Goal: Use online tool/utility: Utilize a website feature to perform a specific function

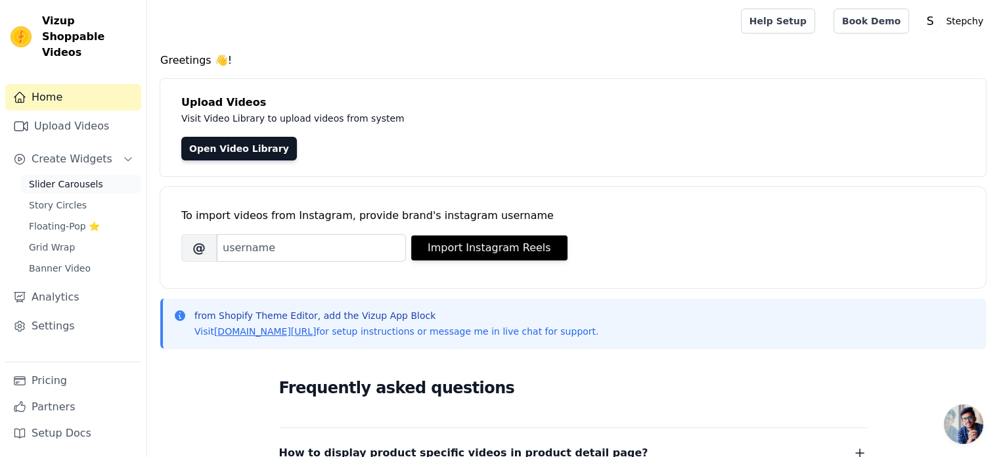
click at [63, 177] on link "Slider Carousels" at bounding box center [81, 184] width 120 height 18
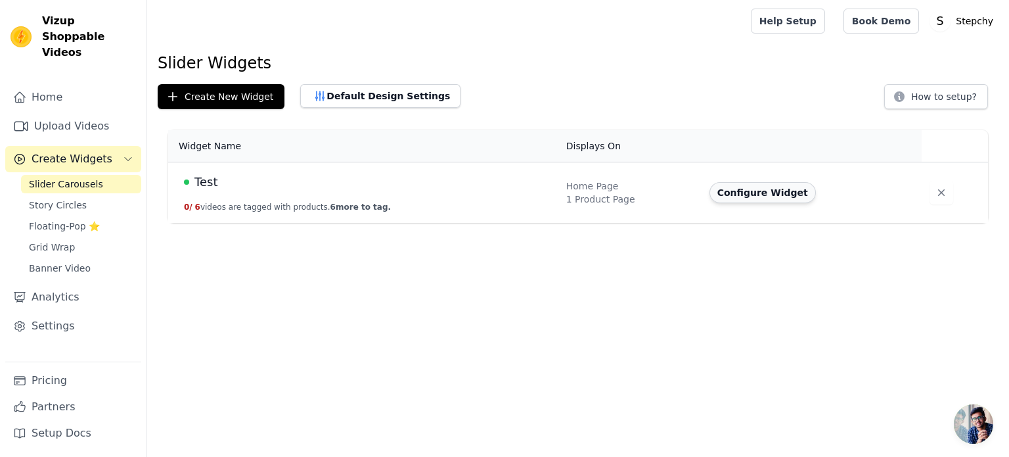
click at [767, 189] on button "Configure Widget" at bounding box center [763, 192] width 106 height 21
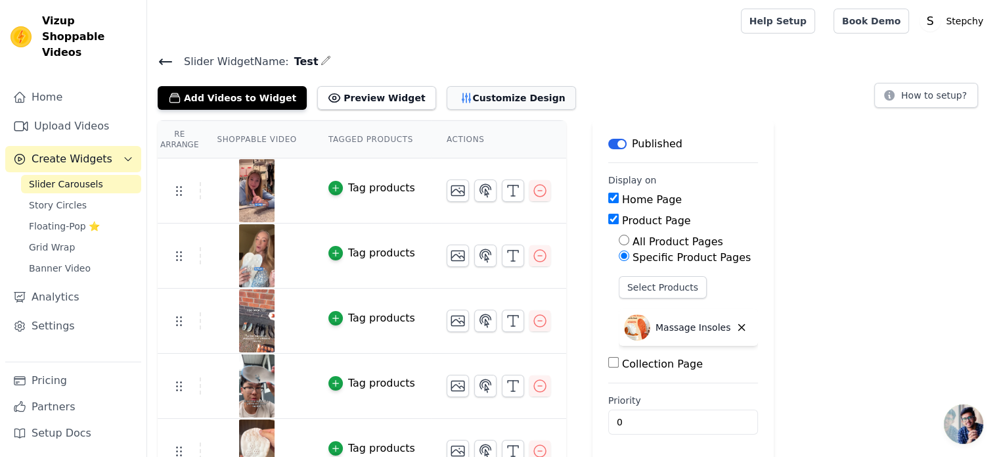
click at [477, 99] on button "Customize Design" at bounding box center [511, 98] width 129 height 24
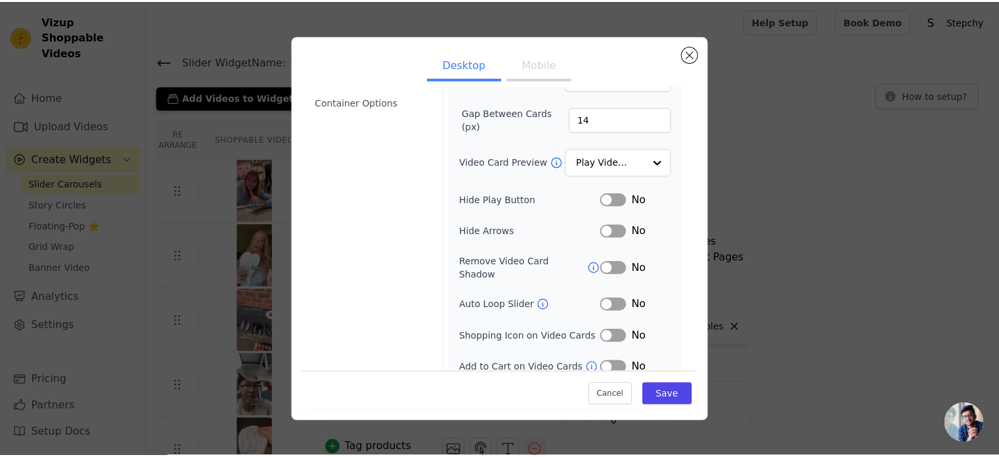
scroll to position [121, 0]
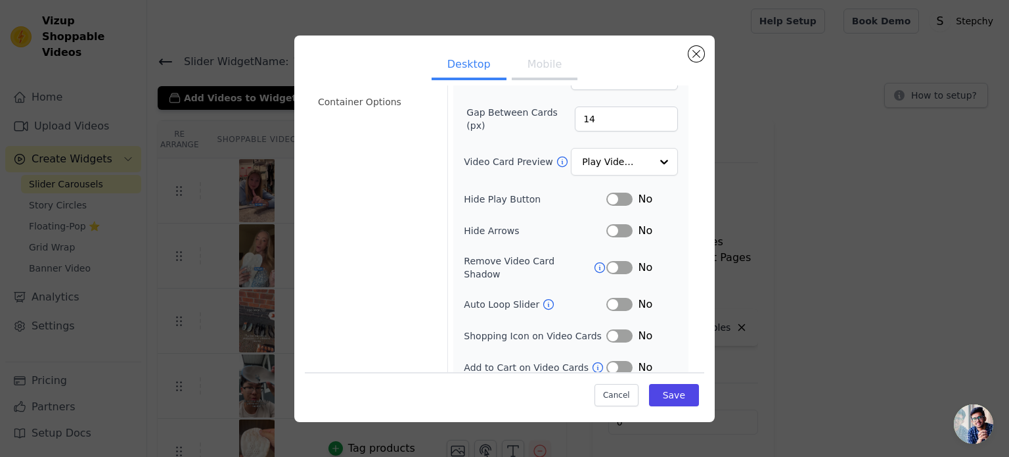
click at [619, 298] on button "Label" at bounding box center [619, 304] width 26 height 13
click at [617, 163] on input "Video Card Preview" at bounding box center [617, 162] width 68 height 26
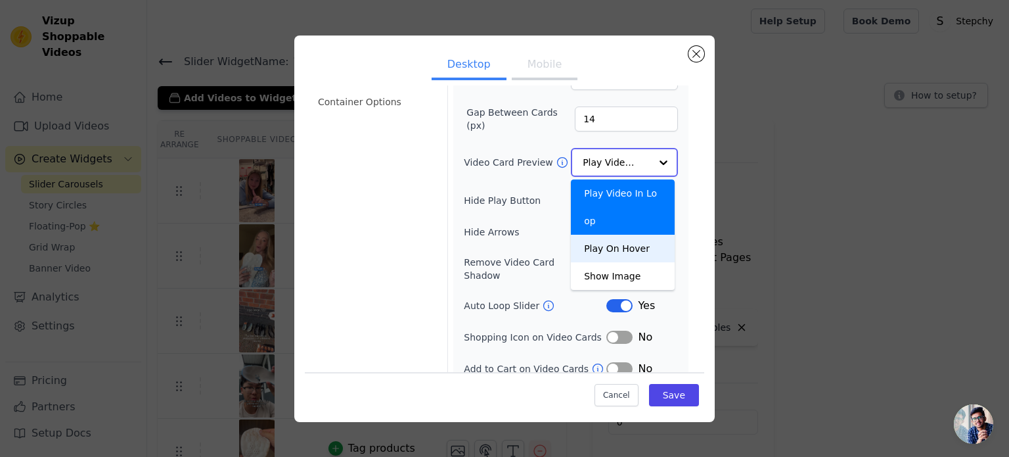
click at [624, 235] on div "Play On Hover" at bounding box center [623, 249] width 104 height 28
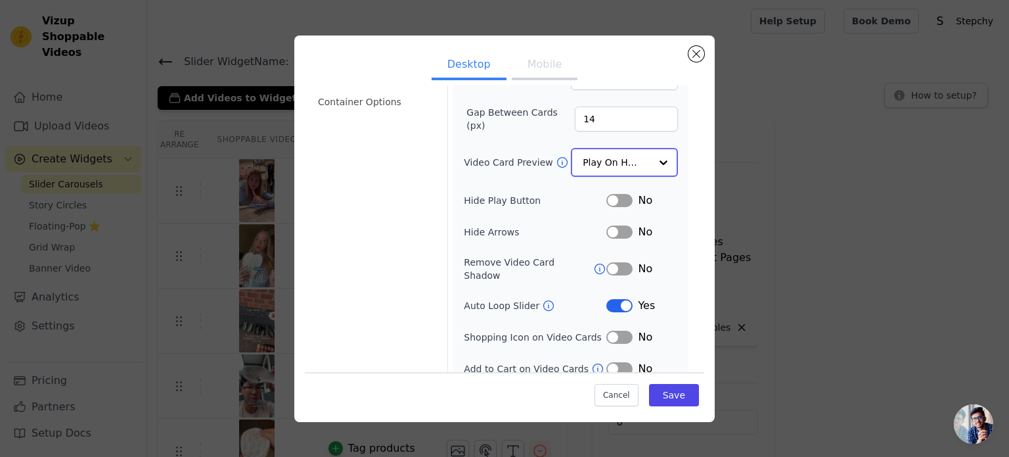
click at [614, 158] on input "Video Card Preview" at bounding box center [617, 162] width 68 height 26
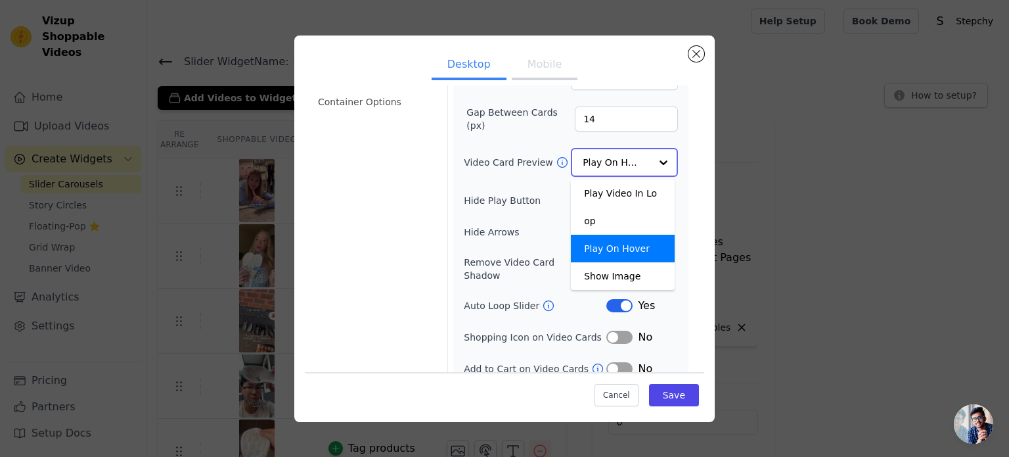
click at [620, 164] on input "Video Card Preview" at bounding box center [617, 162] width 68 height 26
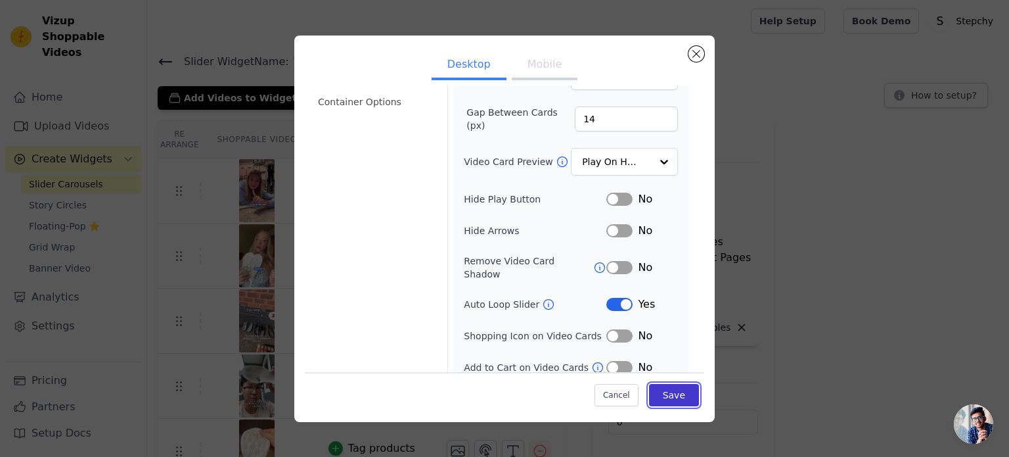
click at [663, 397] on button "Save" at bounding box center [674, 395] width 50 height 22
